Goal: Task Accomplishment & Management: Manage account settings

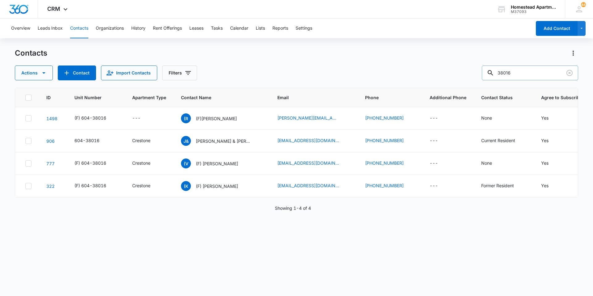
drag, startPoint x: 514, startPoint y: 73, endPoint x: 494, endPoint y: 73, distance: 20.1
click at [494, 73] on div "38016" at bounding box center [529, 72] width 96 height 15
type input "35536"
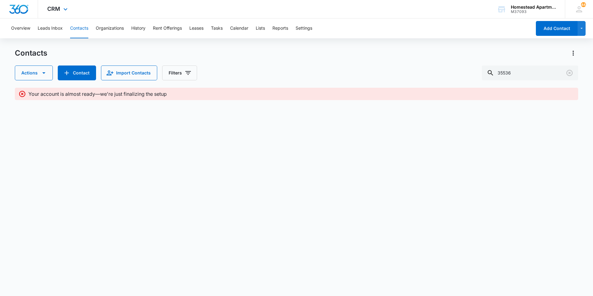
click at [54, 5] on div "CRM Apps Reputation Websites Forms CRM Email Social Content Intelligence Files …" at bounding box center [58, 9] width 40 height 18
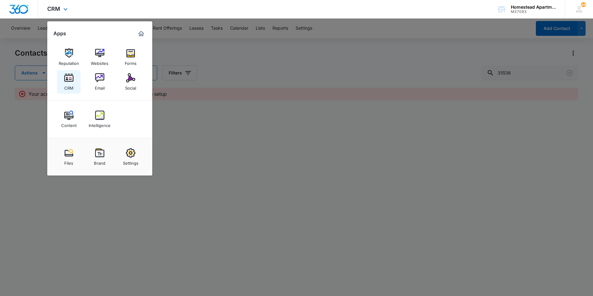
click at [64, 81] on img at bounding box center [68, 77] width 9 height 9
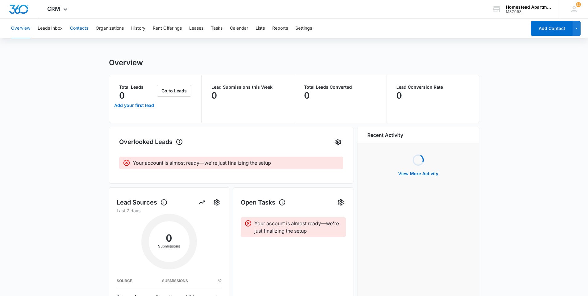
click at [76, 29] on button "Contacts" at bounding box center [79, 29] width 18 height 20
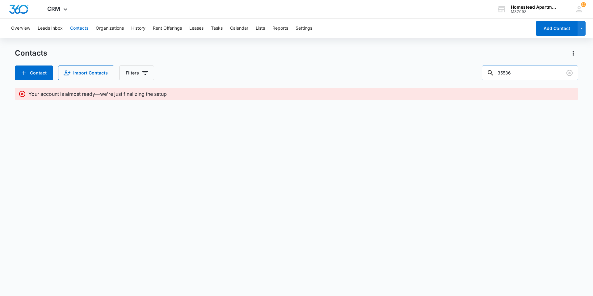
click at [529, 73] on input "35536" at bounding box center [529, 72] width 96 height 15
click at [23, 95] on icon at bounding box center [22, 93] width 7 height 7
